Goal: Task Accomplishment & Management: Manage account settings

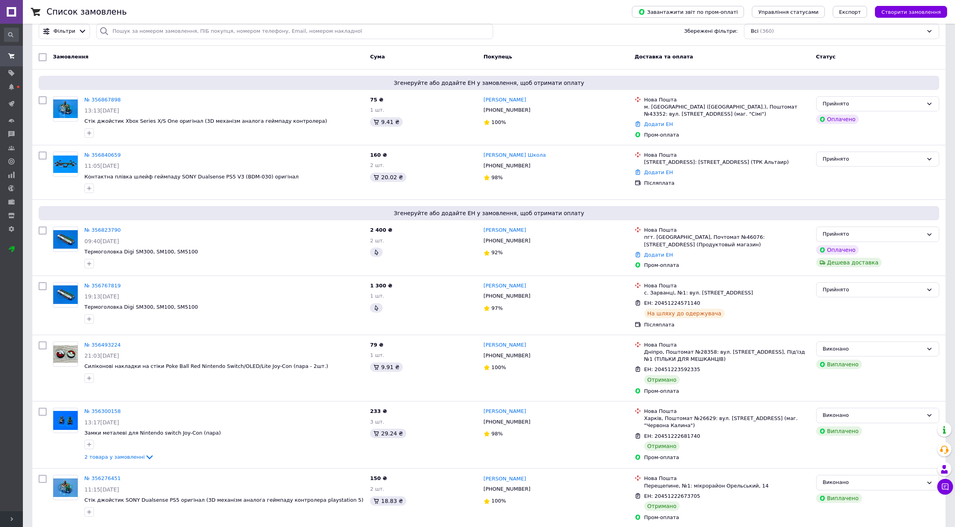
scroll to position [32, 0]
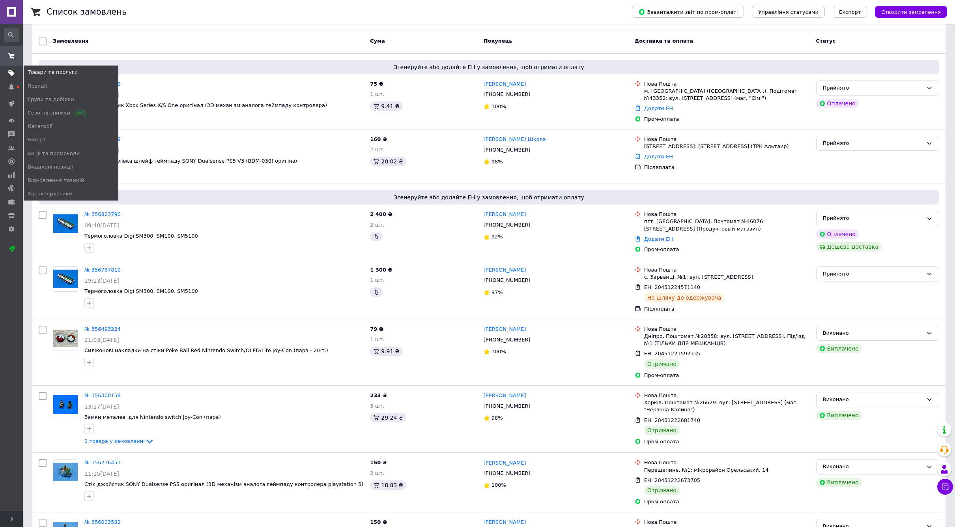
click at [11, 72] on use at bounding box center [11, 73] width 6 height 6
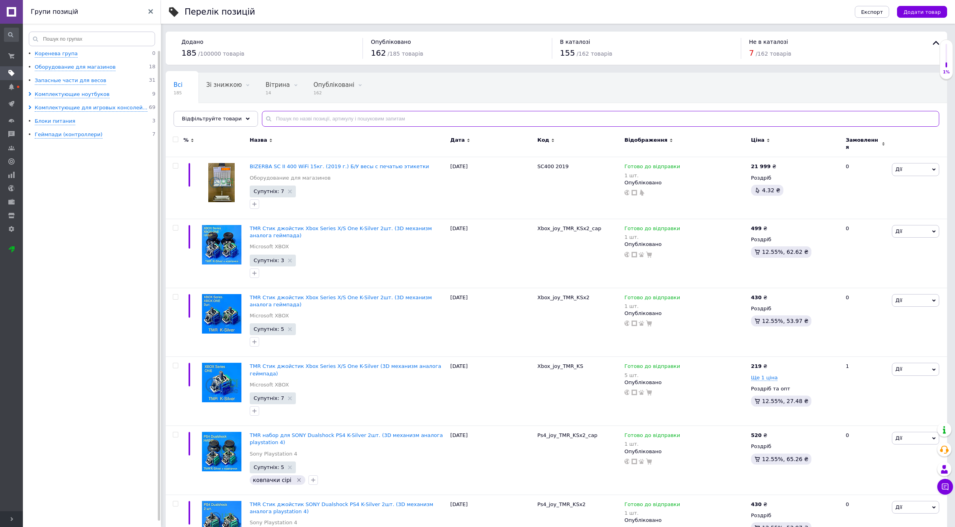
click at [298, 120] on input "text" at bounding box center [601, 119] width 678 height 16
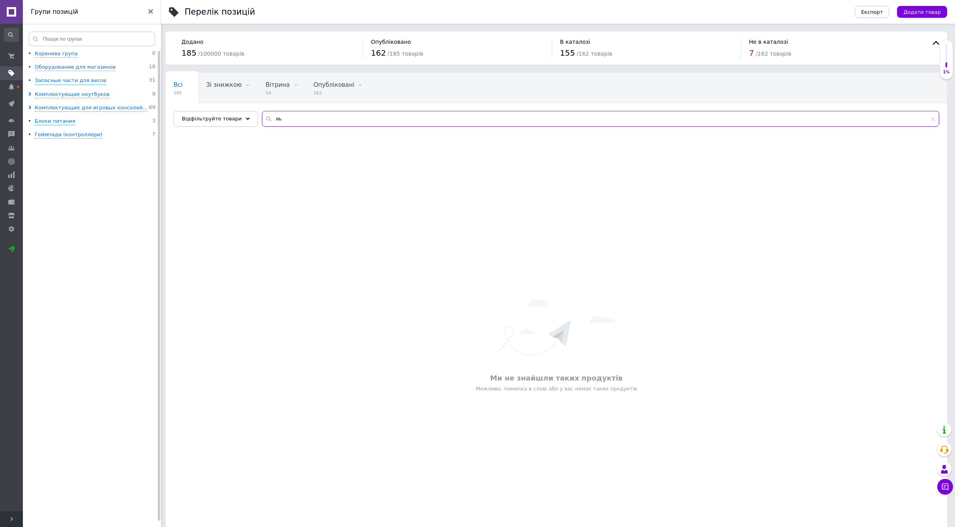
type input "и"
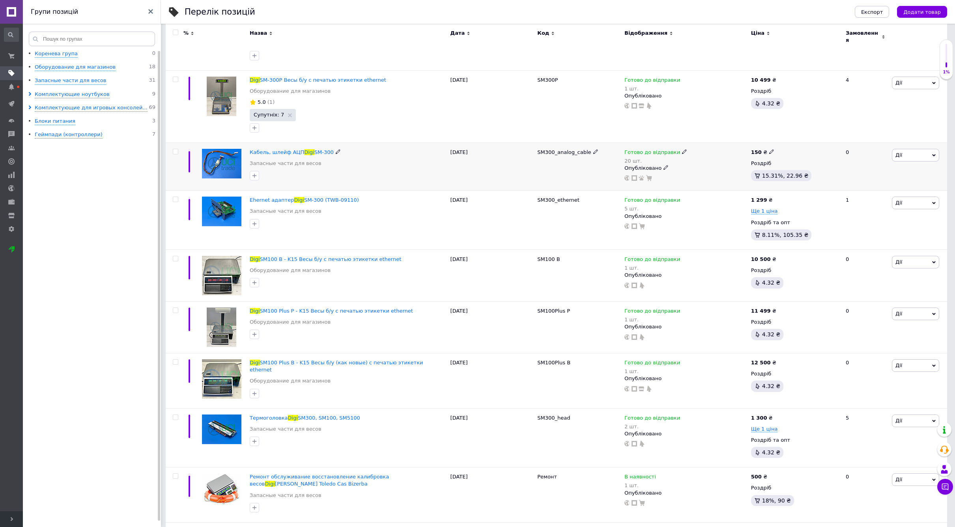
scroll to position [311, 0]
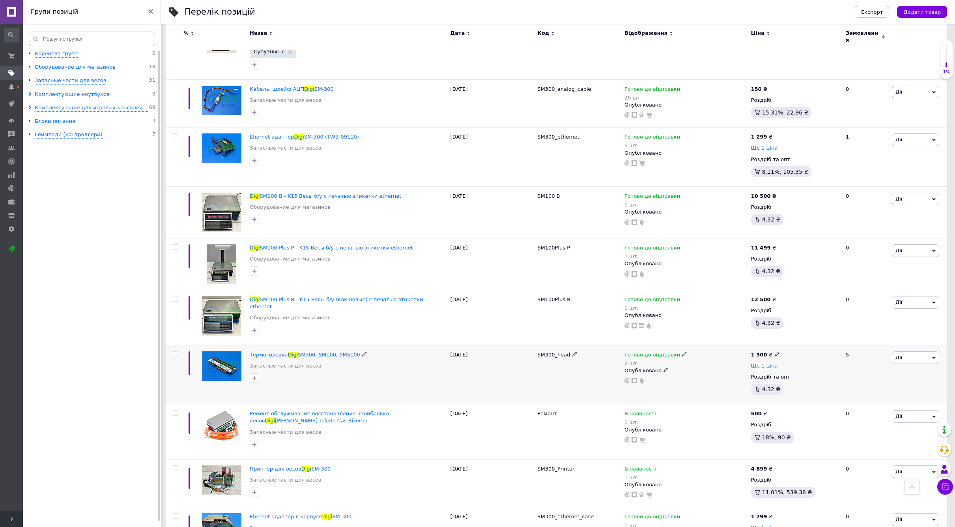
type input "digi"
click at [682, 352] on icon at bounding box center [684, 354] width 5 height 5
click at [780, 369] on div "Залишки 2 шт." at bounding box center [738, 381] width 99 height 25
click at [729, 378] on input "2" at bounding box center [719, 386] width 60 height 16
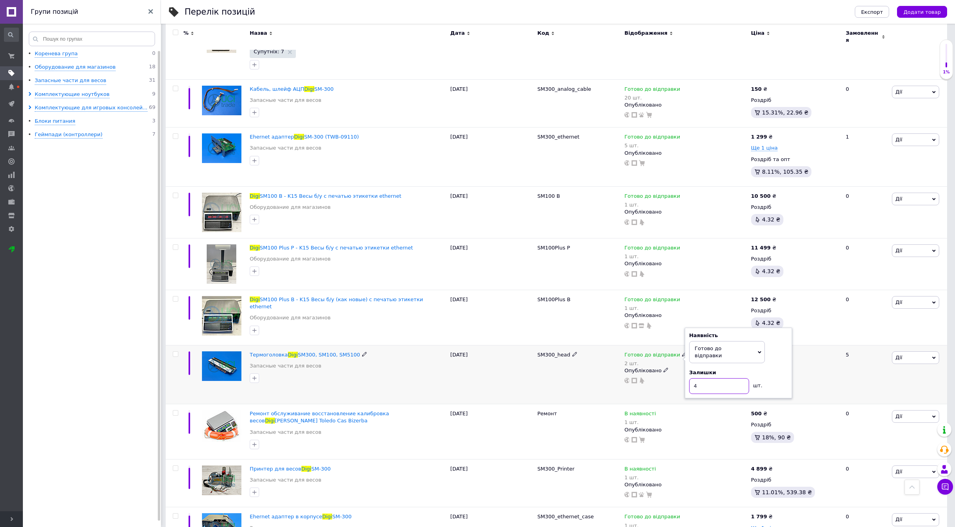
type input "4"
click at [679, 385] on div "Готово до відправки 2 шт. Наявність [PERSON_NAME] до відправки В наявності Нема…" at bounding box center [686, 374] width 127 height 59
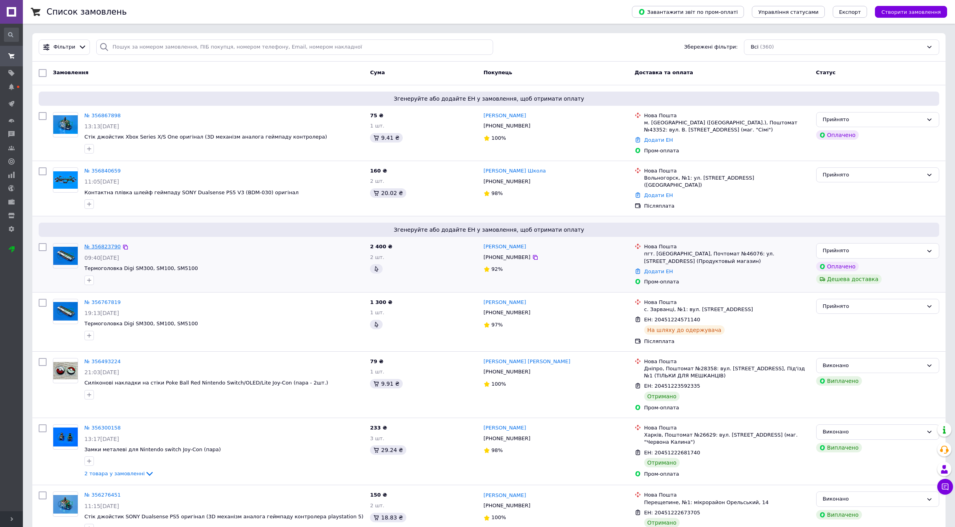
click at [105, 245] on link "№ 356823790" at bounding box center [102, 246] width 36 height 6
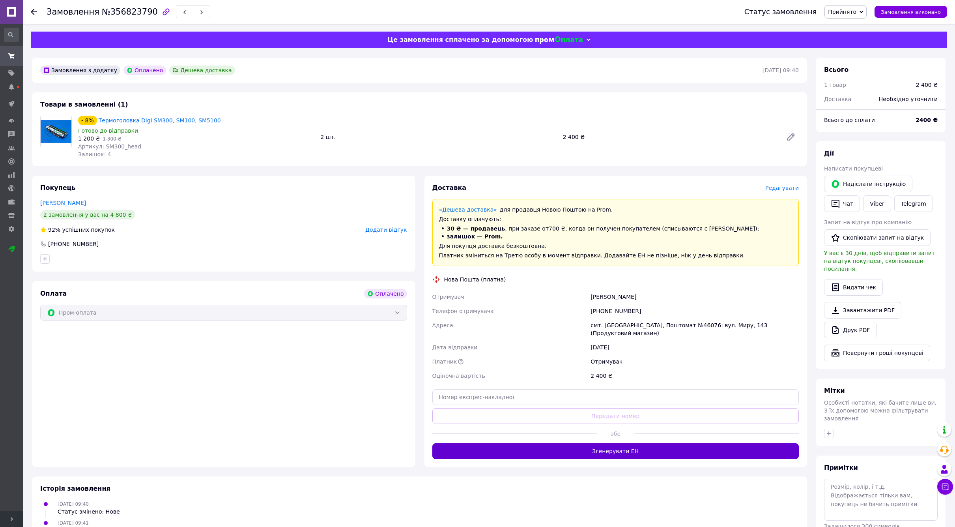
click at [630, 453] on button "Згенерувати ЕН" at bounding box center [616, 451] width 367 height 16
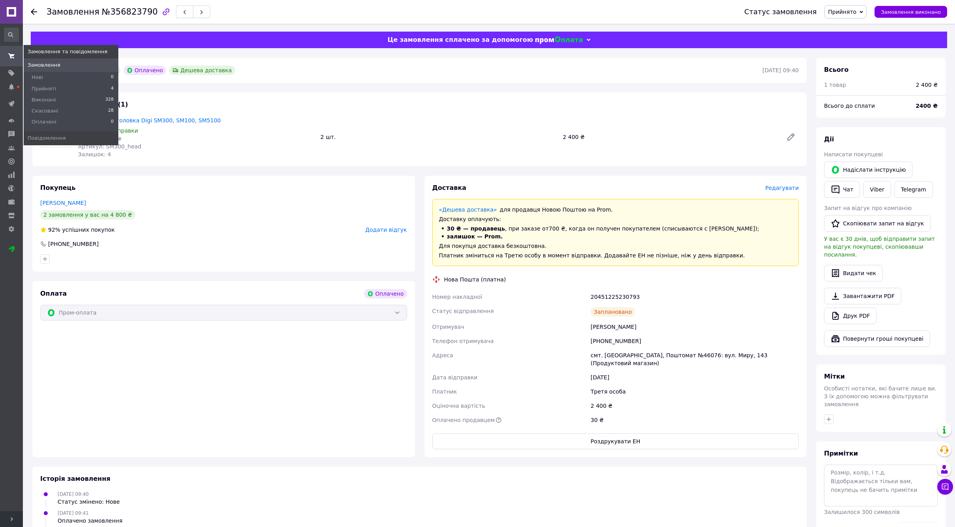
click at [12, 55] on use at bounding box center [11, 55] width 6 height 5
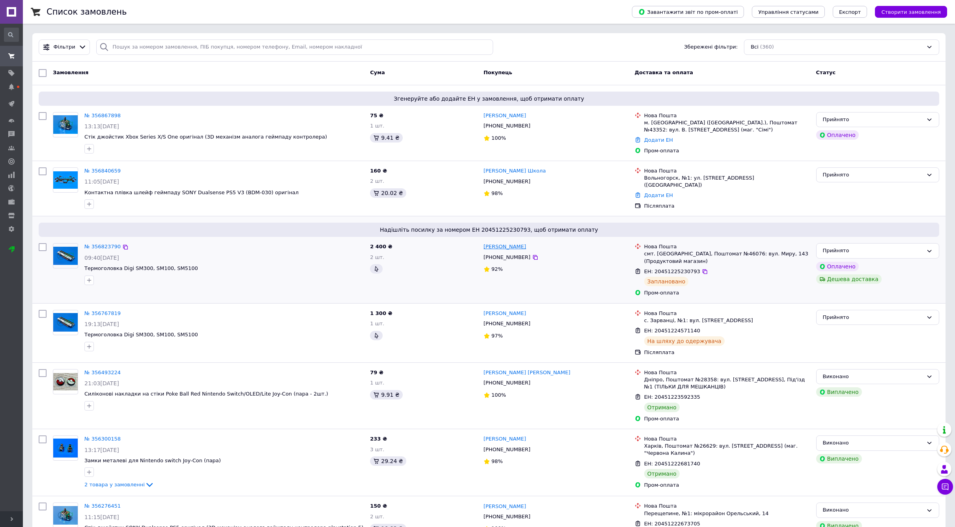
click at [504, 244] on link "[PERSON_NAME]" at bounding box center [505, 246] width 43 height 7
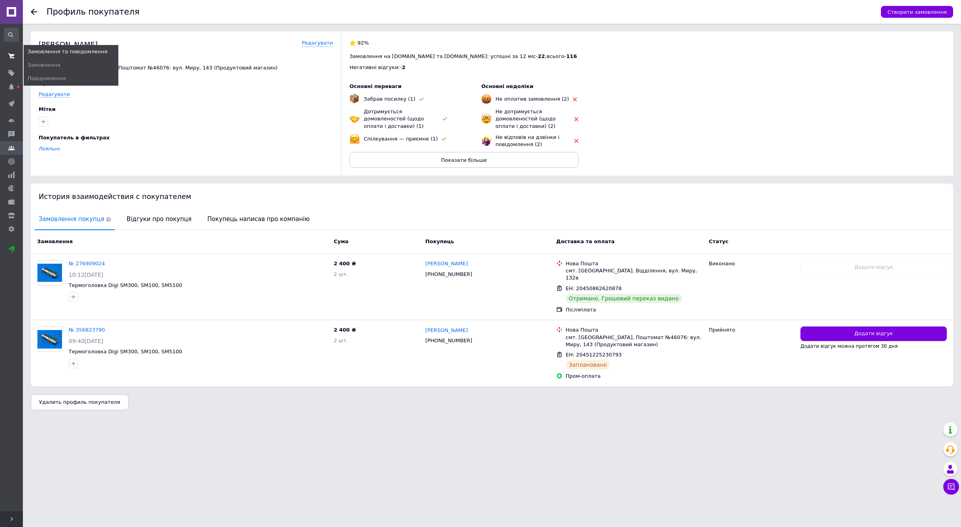
click at [10, 56] on use at bounding box center [11, 55] width 6 height 5
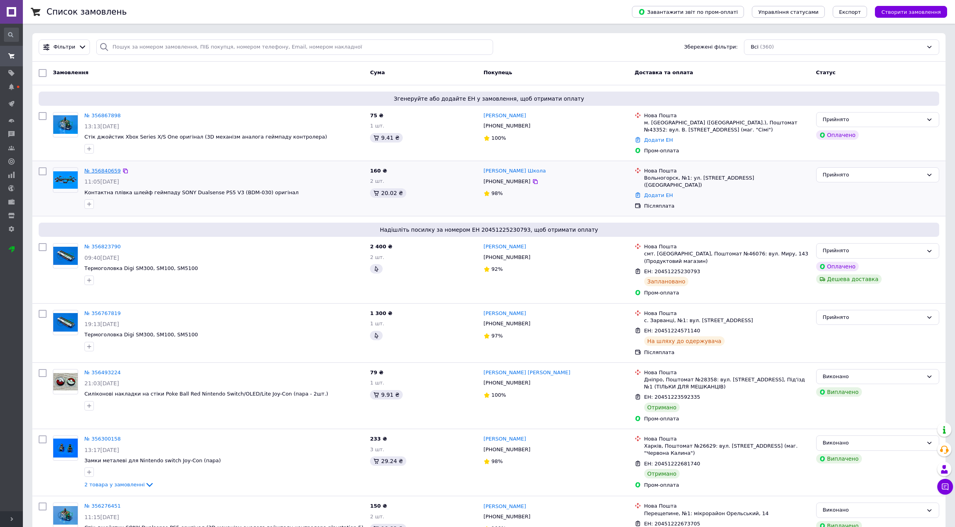
click at [107, 169] on link "№ 356840659" at bounding box center [102, 171] width 36 height 6
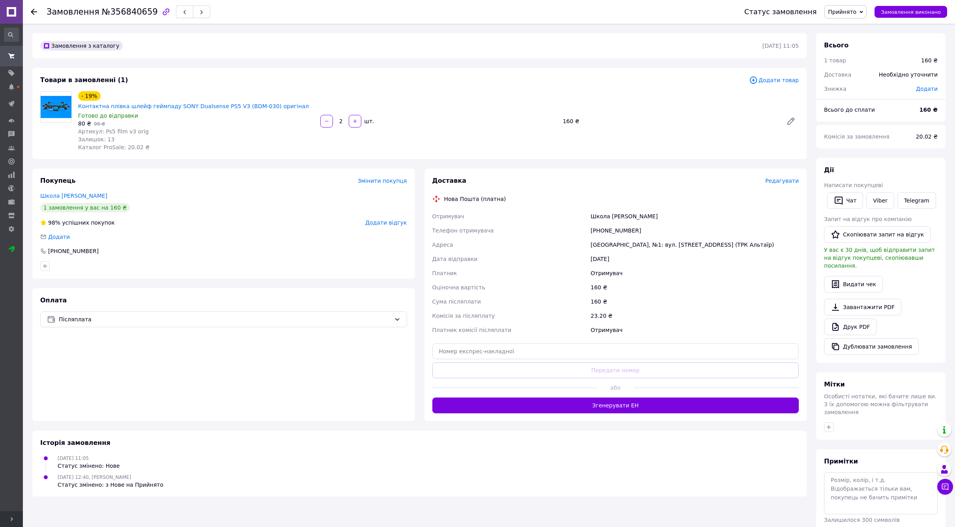
click at [33, 12] on use at bounding box center [34, 12] width 6 height 6
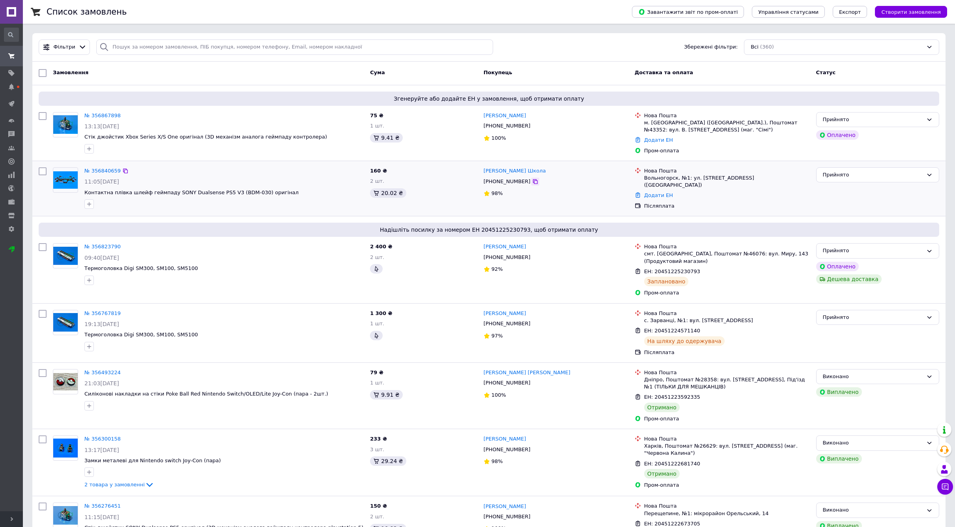
click at [532, 181] on icon at bounding box center [535, 181] width 6 height 6
click at [658, 192] on link "Додати ЕН" at bounding box center [658, 195] width 29 height 6
paste input "20451225238015"
type input "20451225238015"
click at [643, 243] on button "Додати" at bounding box center [638, 242] width 51 height 16
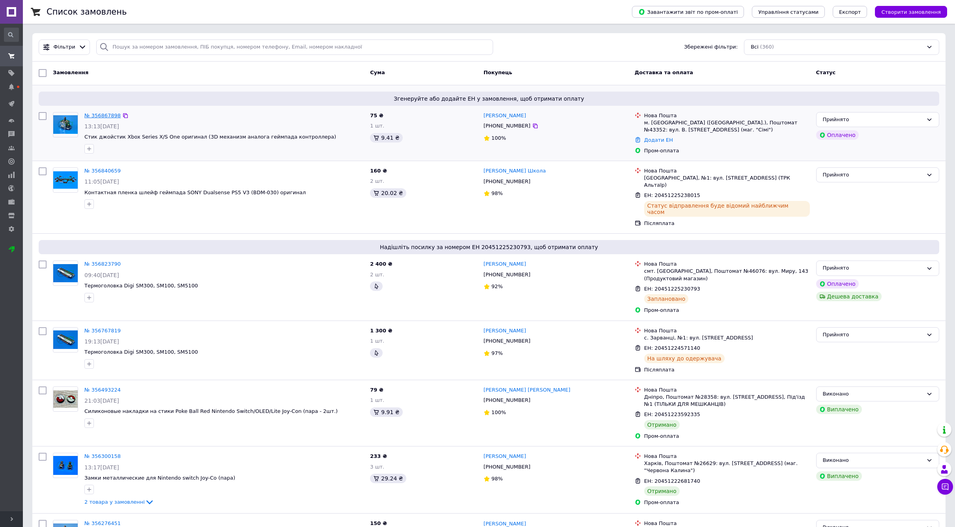
click at [110, 118] on link "№ 356867898" at bounding box center [102, 115] width 36 height 6
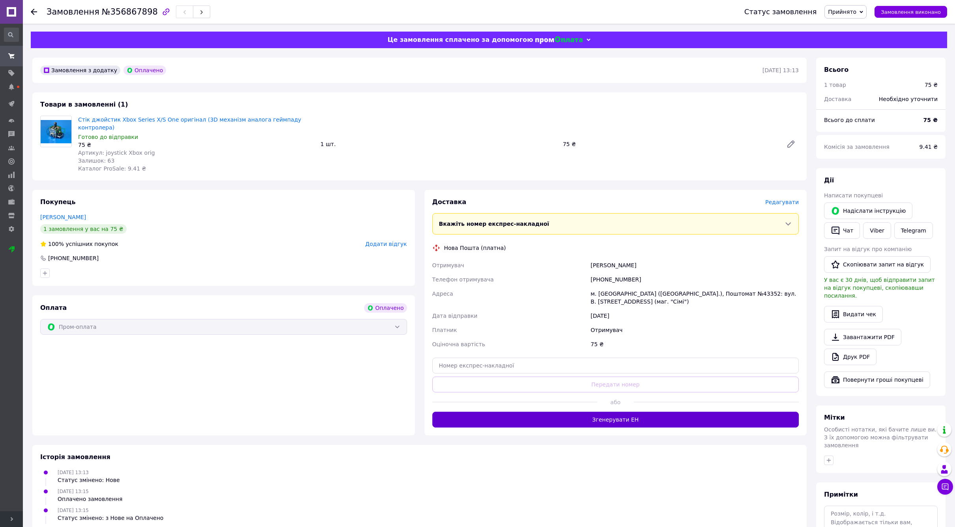
click at [616, 422] on button "Згенерувати ЕН" at bounding box center [616, 420] width 367 height 16
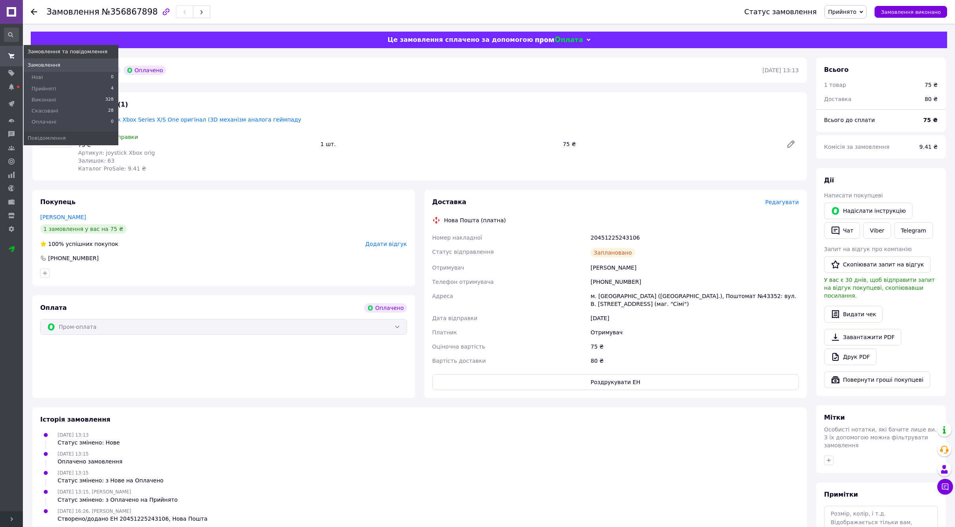
click at [13, 55] on use at bounding box center [11, 55] width 6 height 5
